Goal: Navigation & Orientation: Find specific page/section

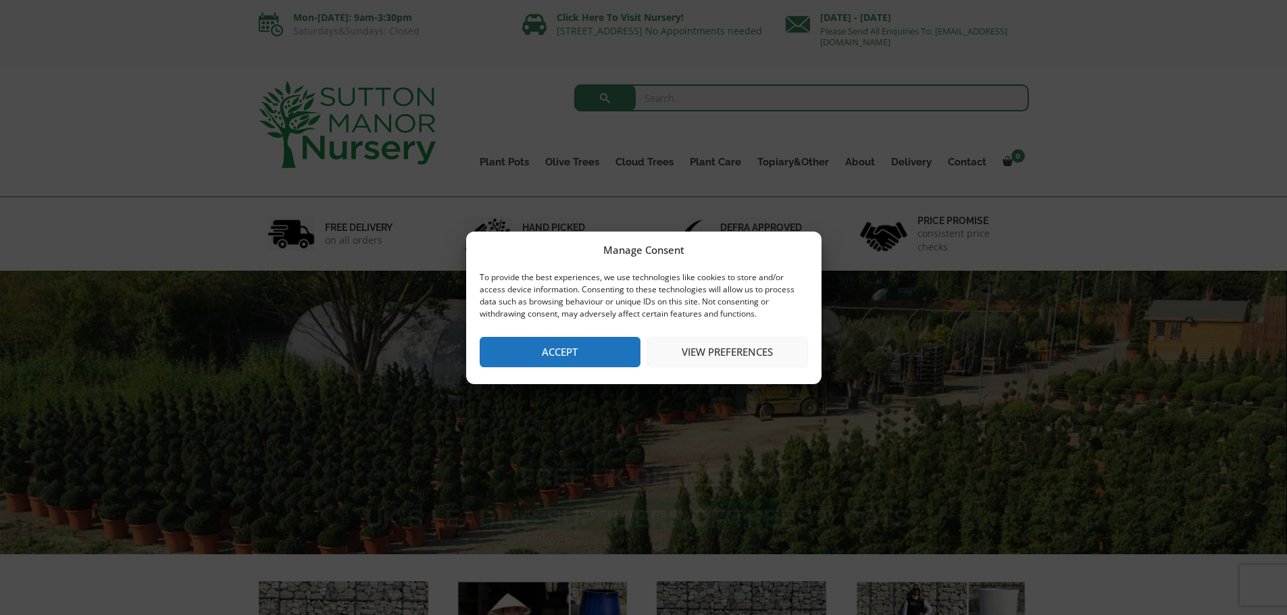
click at [577, 343] on button "Accept" at bounding box center [560, 352] width 161 height 30
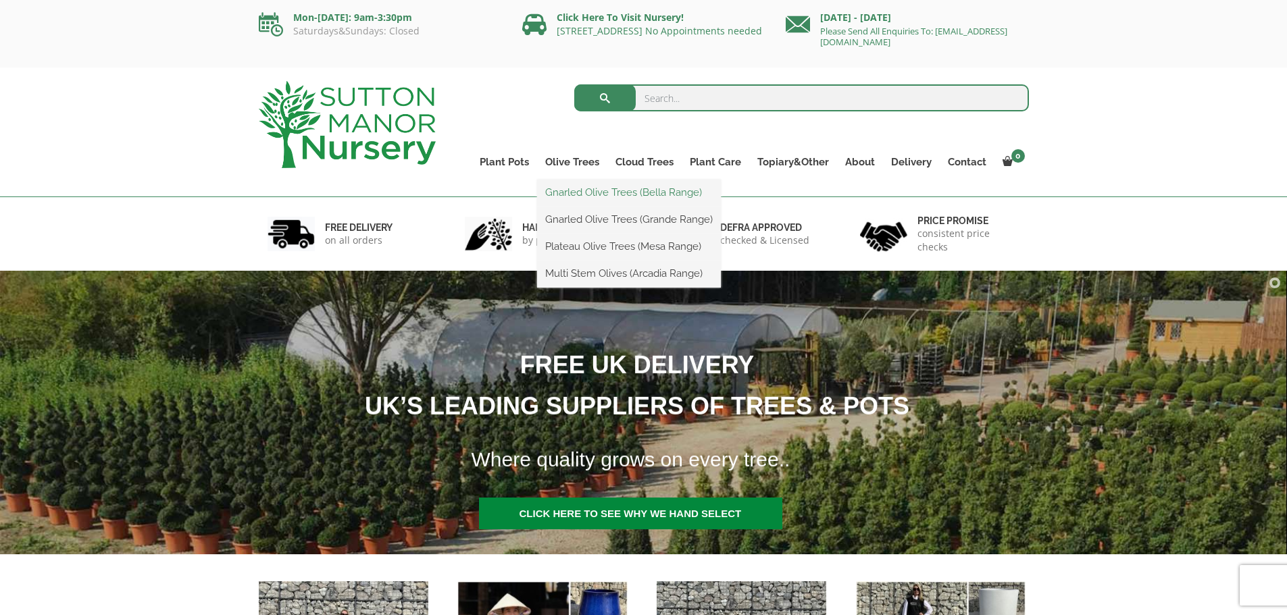
click at [575, 190] on link "Gnarled Olive Trees (Bella Range)" at bounding box center [629, 192] width 184 height 20
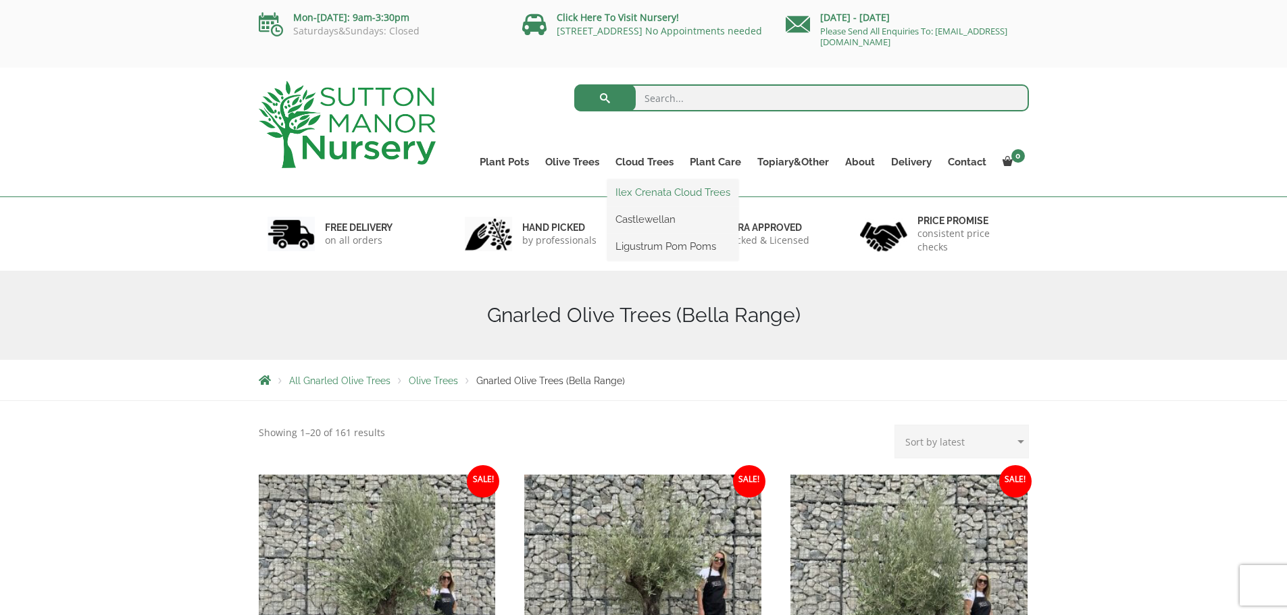
click at [636, 190] on link "Ilex Crenata Cloud Trees" at bounding box center [672, 192] width 131 height 20
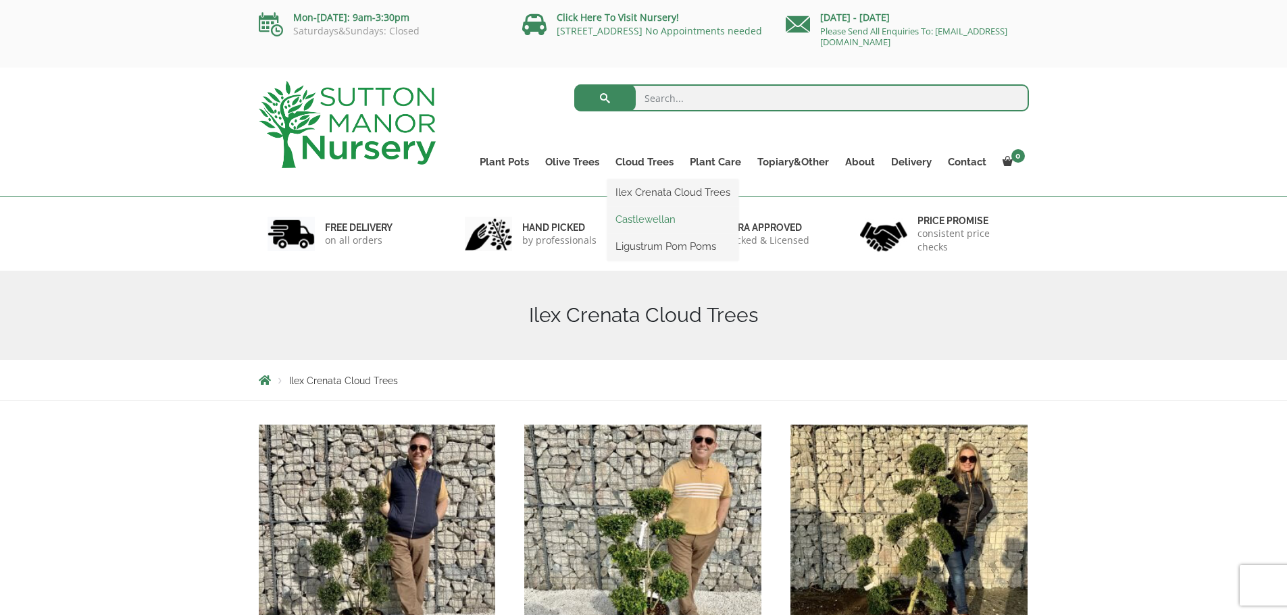
click at [634, 221] on link "Castlewellan" at bounding box center [672, 219] width 131 height 20
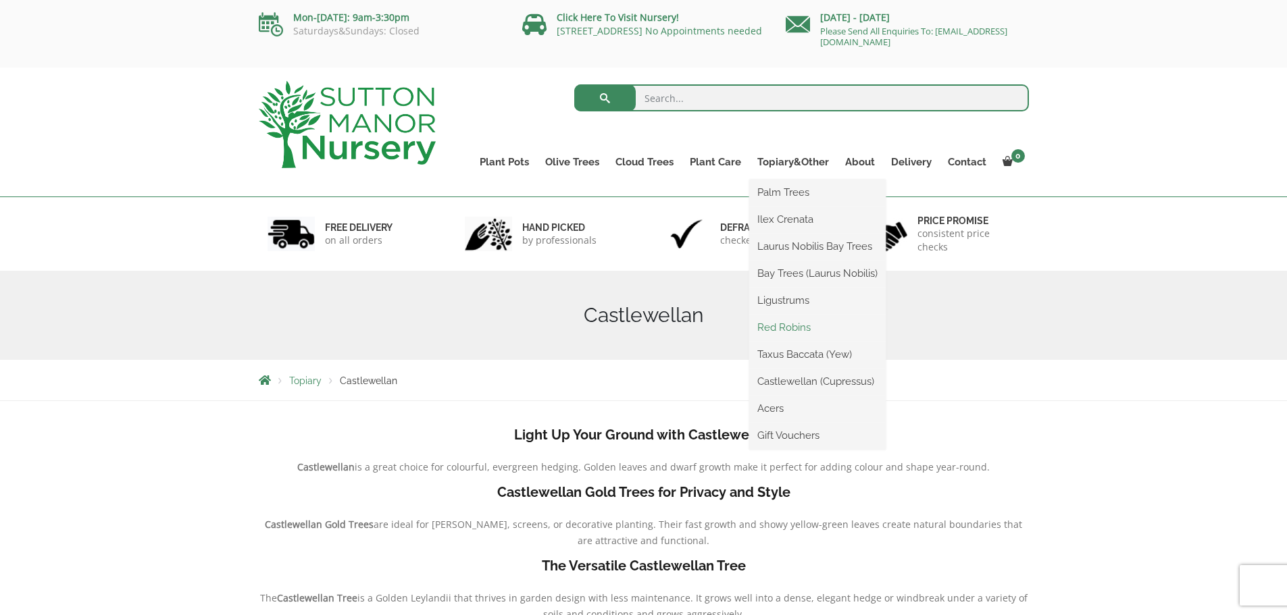
click at [777, 328] on link "Red Robins" at bounding box center [817, 327] width 136 height 20
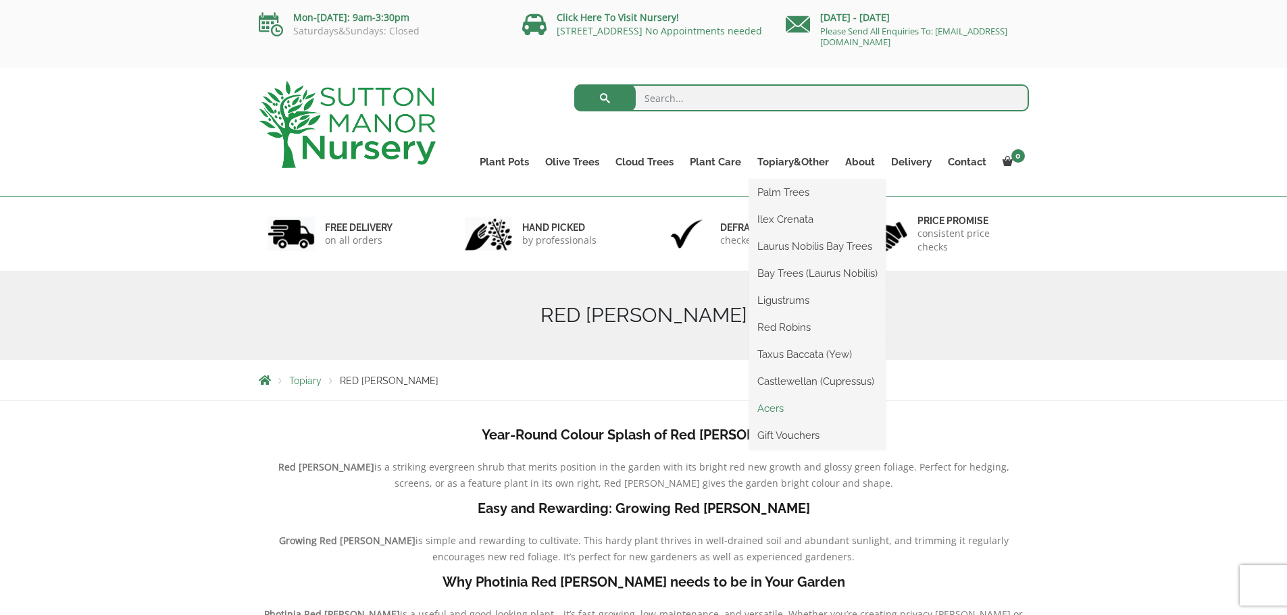
click at [767, 407] on link "Acers" at bounding box center [817, 409] width 136 height 20
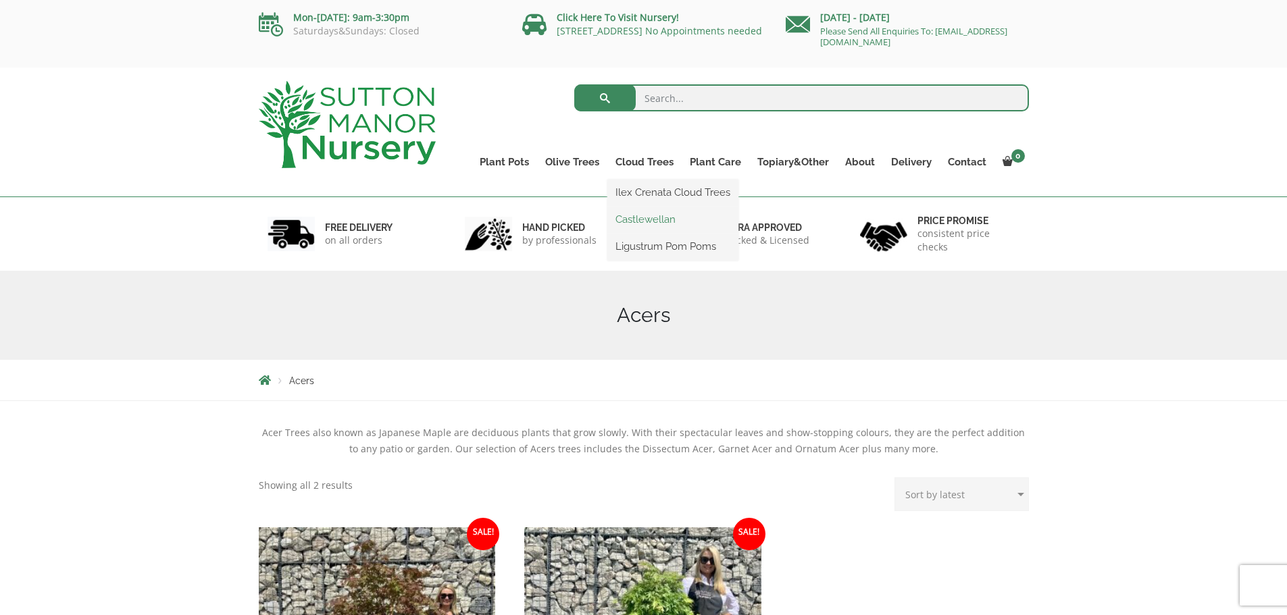
click at [639, 218] on link "Castlewellan" at bounding box center [672, 219] width 131 height 20
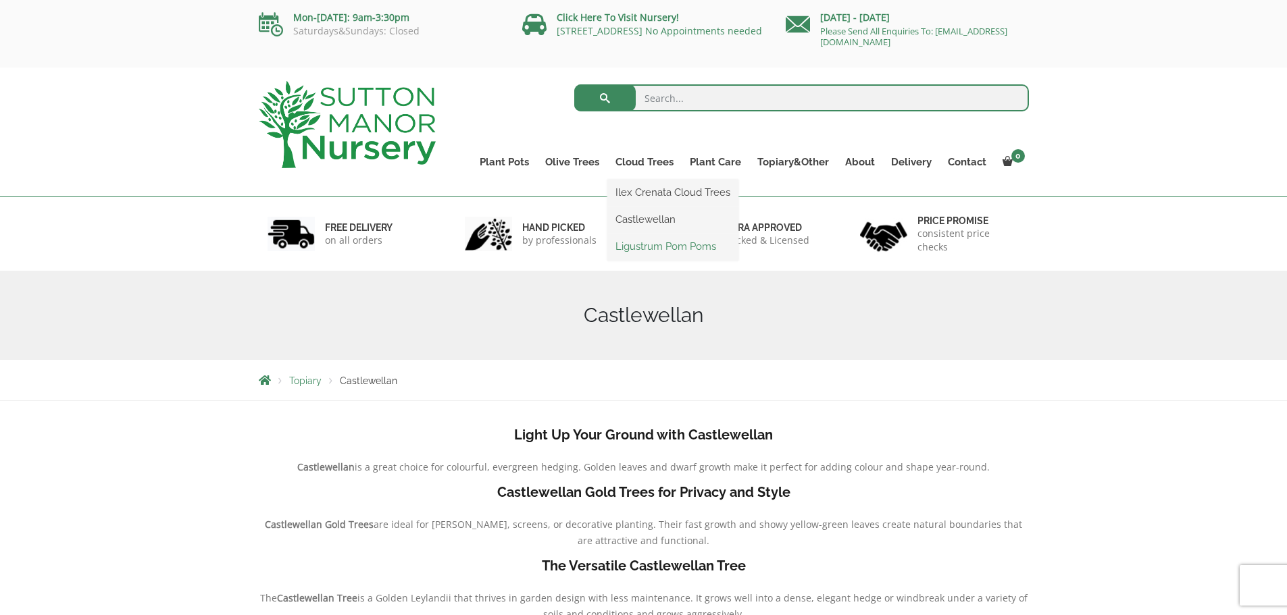
click at [637, 246] on link "Ligustrum Pom Poms" at bounding box center [672, 246] width 131 height 20
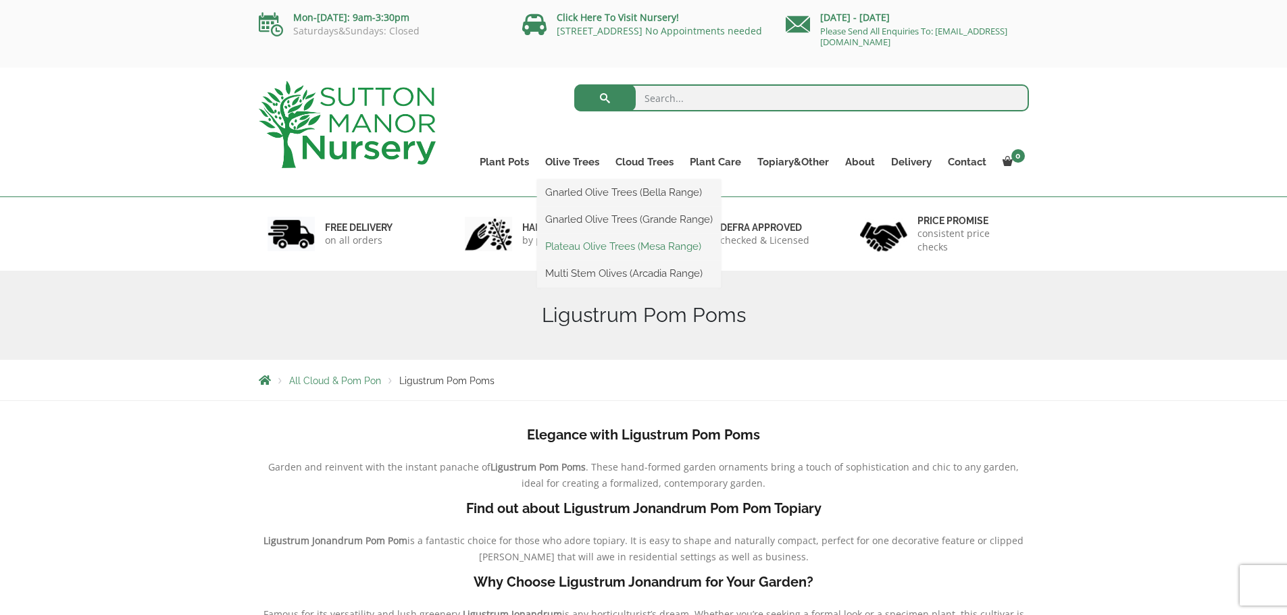
click at [577, 247] on link "Plateau Olive Trees (Mesa Range)" at bounding box center [629, 246] width 184 height 20
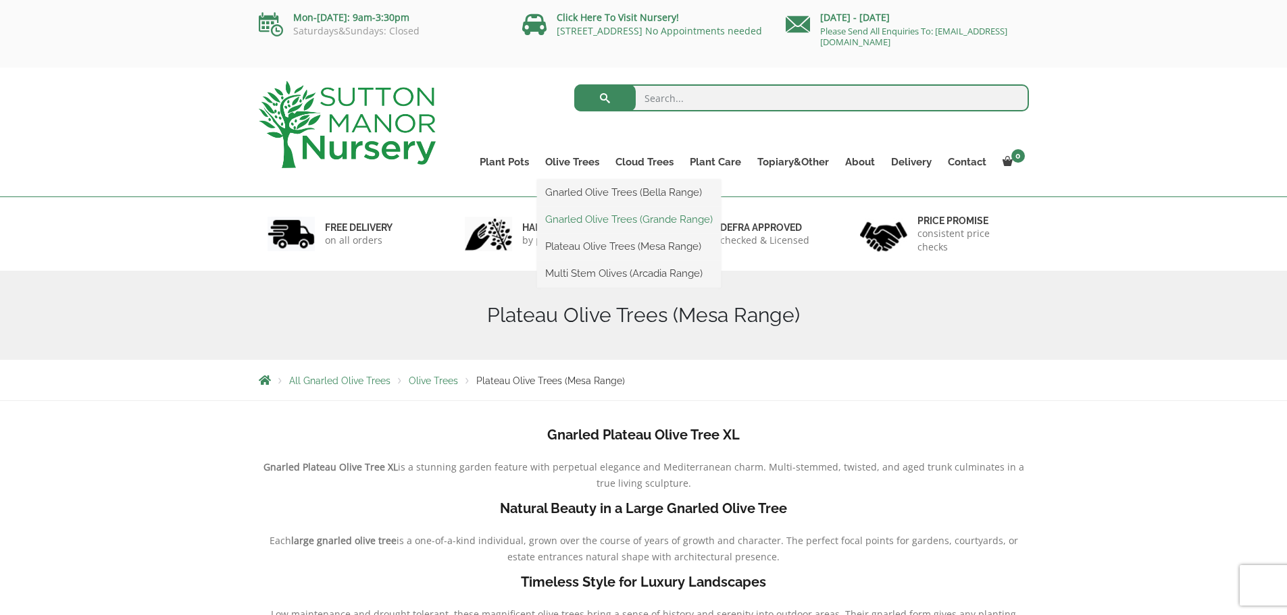
click at [582, 217] on link "Gnarled Olive Trees (Grande Range)" at bounding box center [629, 219] width 184 height 20
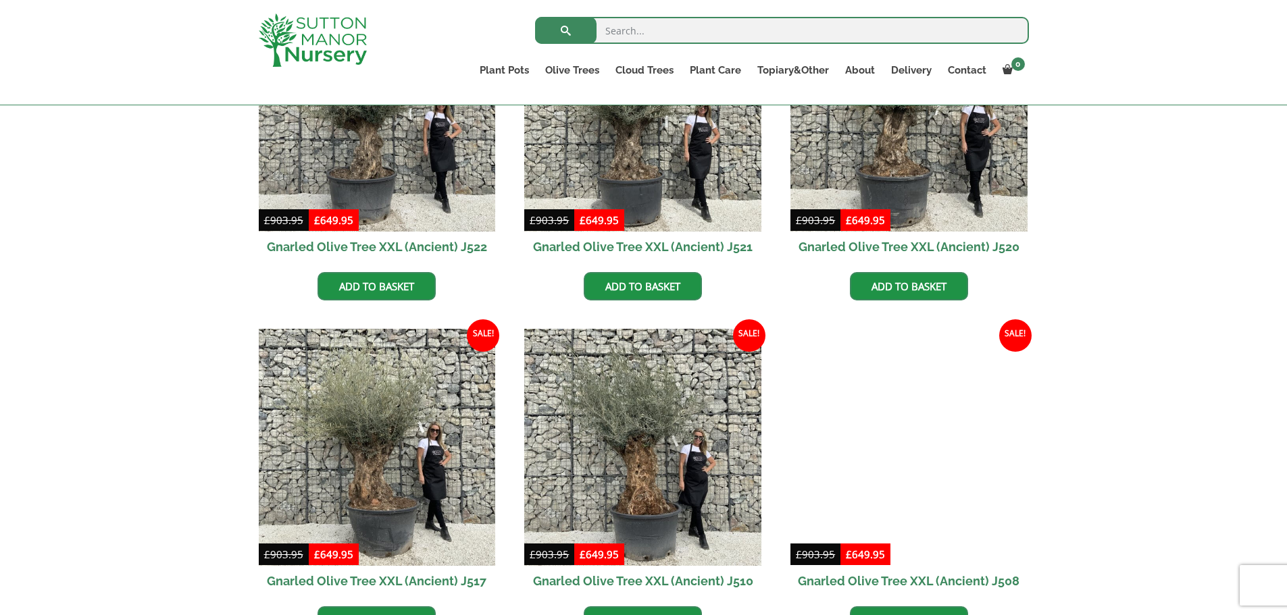
scroll to position [811, 0]
